Goal: Task Accomplishment & Management: Complete application form

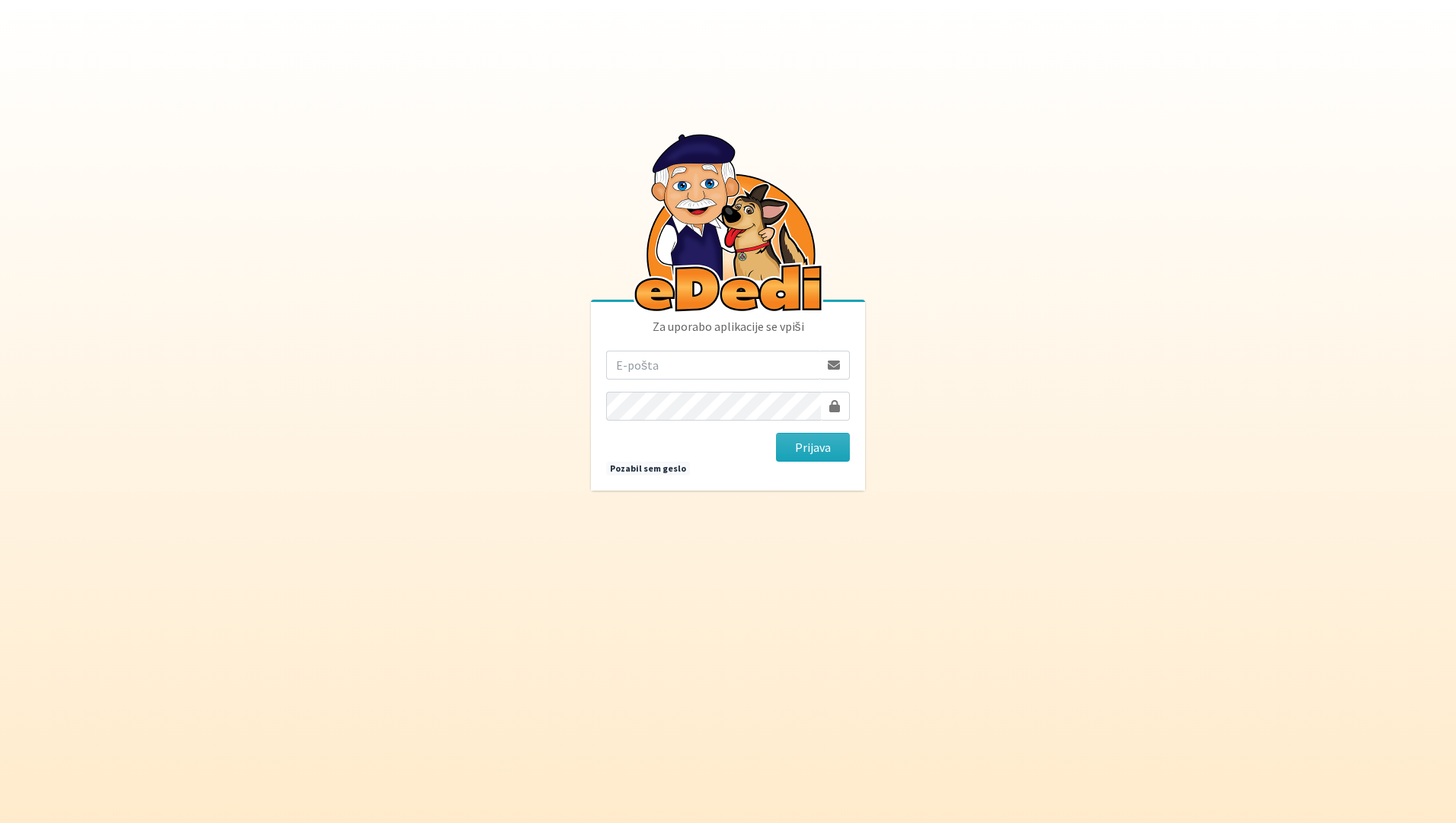
click at [697, 363] on input "email" at bounding box center [713, 365] width 213 height 29
drag, startPoint x: 706, startPoint y: 365, endPoint x: 960, endPoint y: 373, distance: 254.1
click at [960, 373] on body "Za uporabo aplikacije se vpiši mateja.nolimal@gmail.com Prijava Pozabil sem ges…" at bounding box center [728, 412] width 1456 height 823
type input "[PERSON_NAME][EMAIL_ADDRESS][DOMAIN_NAME]"
click at [776, 433] on button "Prijava" at bounding box center [812, 447] width 74 height 29
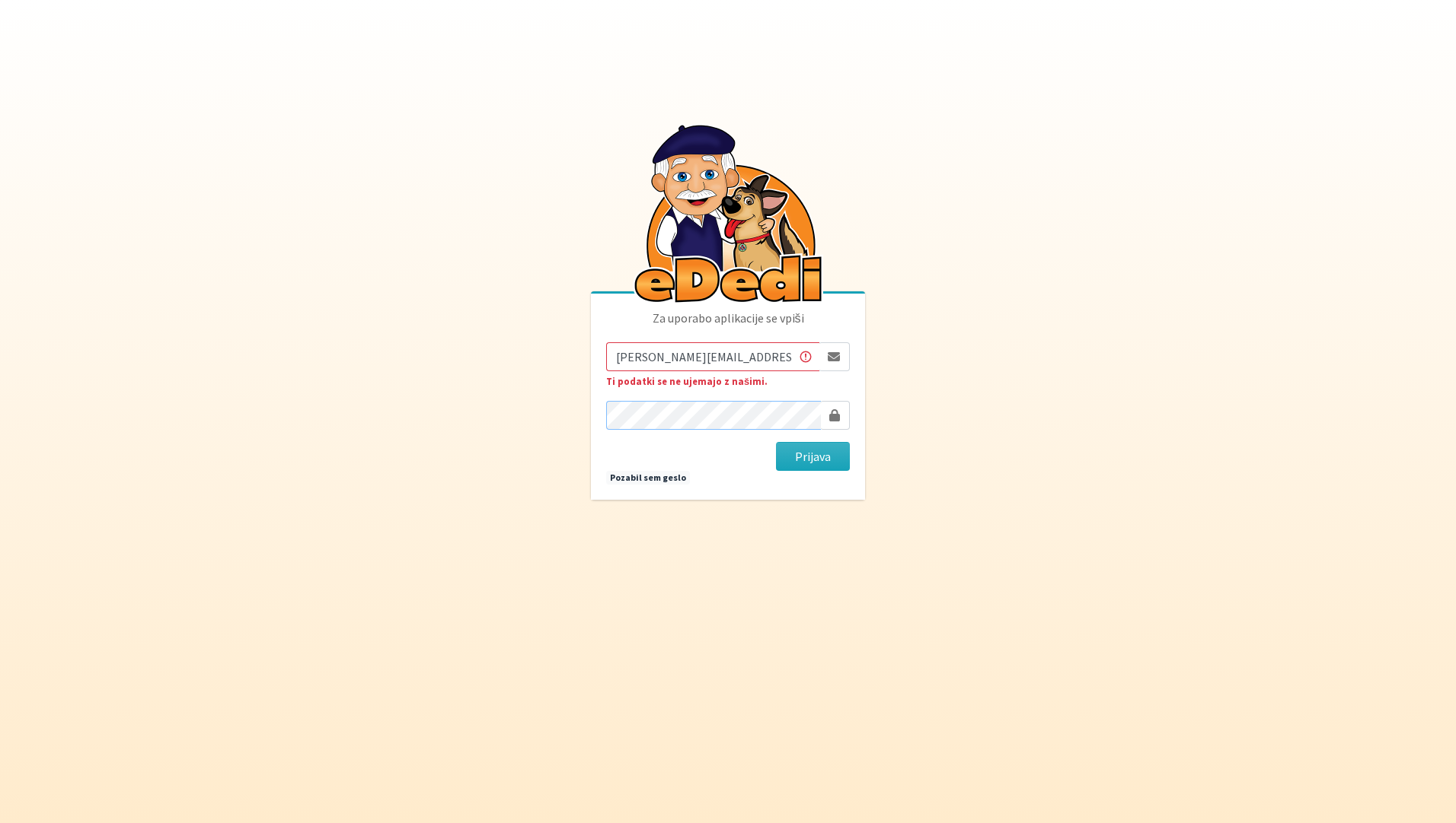
click at [776, 442] on button "Prijava" at bounding box center [812, 456] width 74 height 29
click at [737, 282] on img at bounding box center [728, 212] width 190 height 184
